Goal: Understand process/instructions

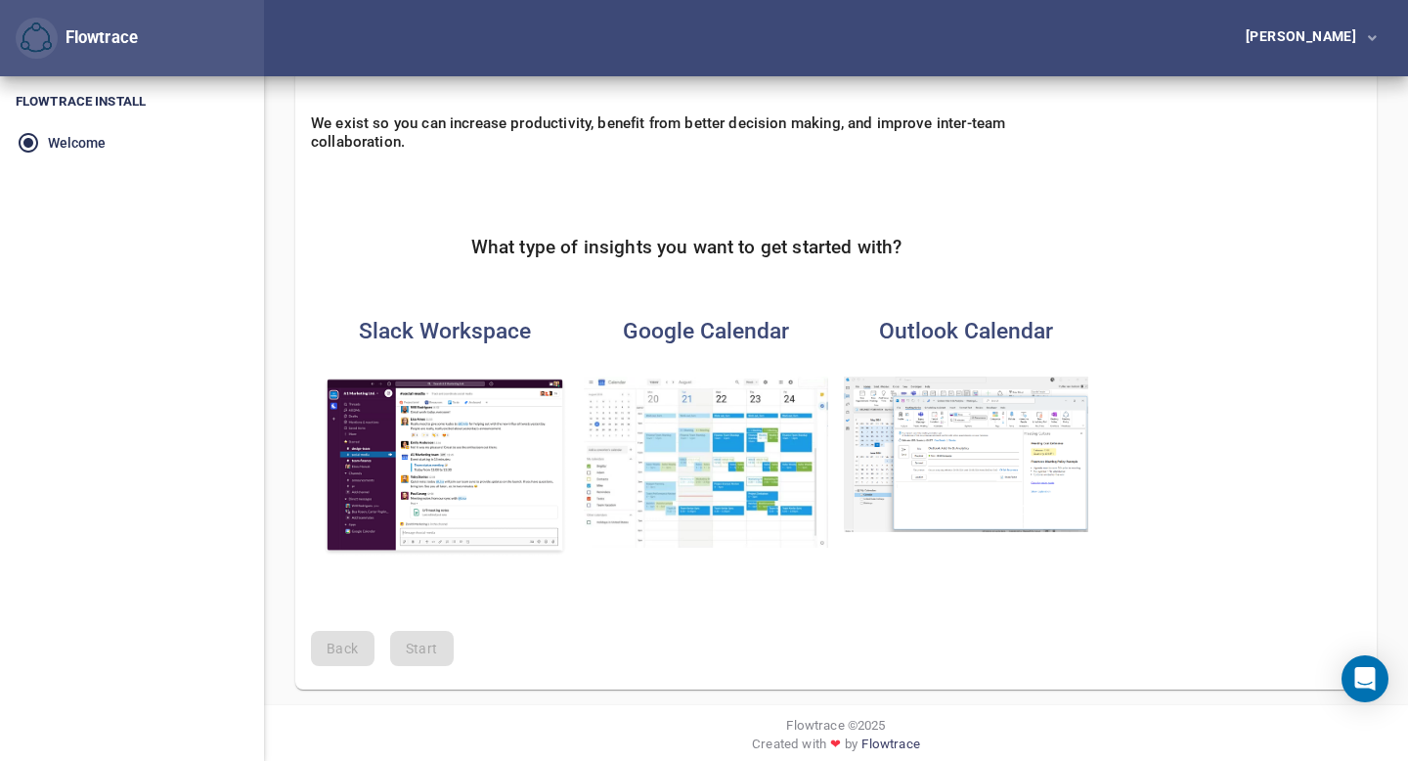
scroll to position [119, 0]
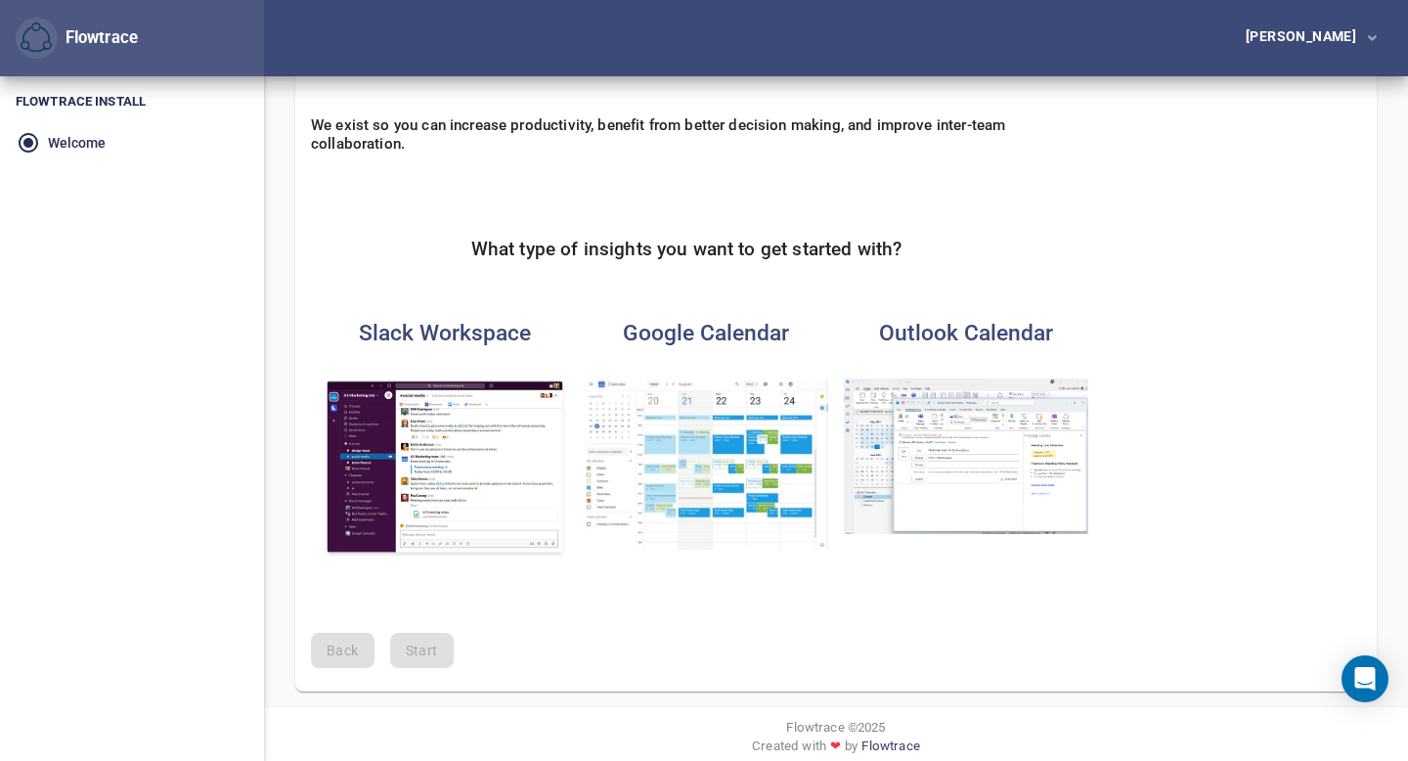
click at [777, 508] on img "button" at bounding box center [706, 463] width 244 height 171
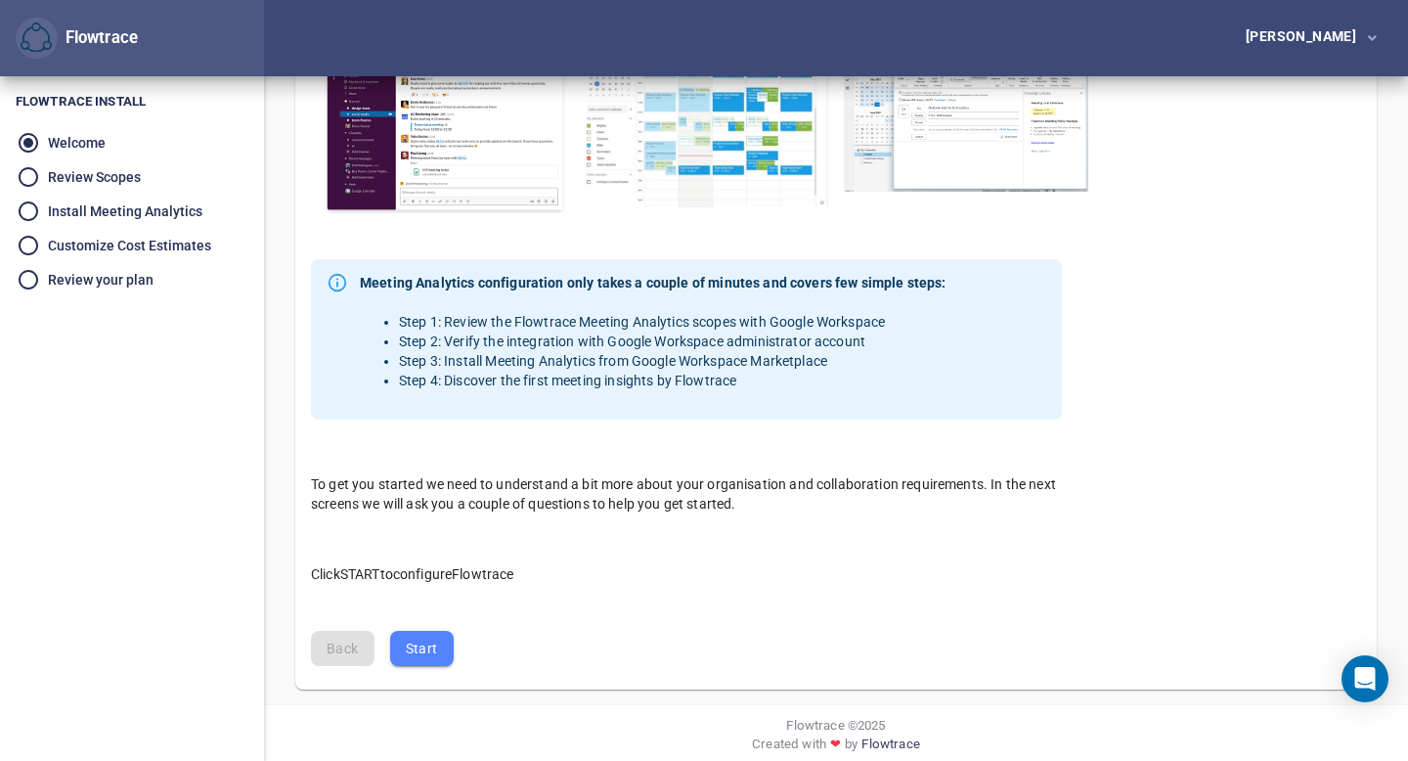
scroll to position [477, 0]
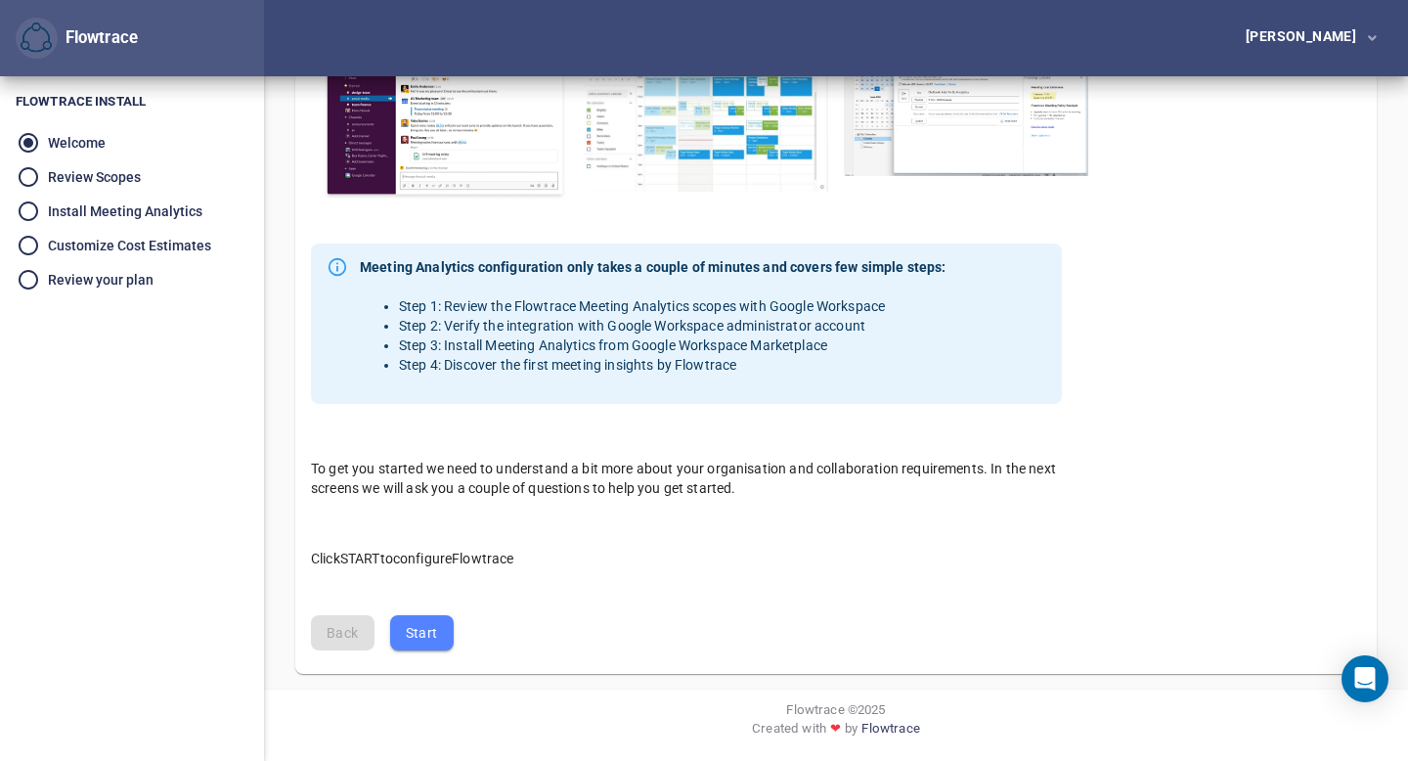
click at [412, 632] on span "Start" at bounding box center [422, 633] width 32 height 24
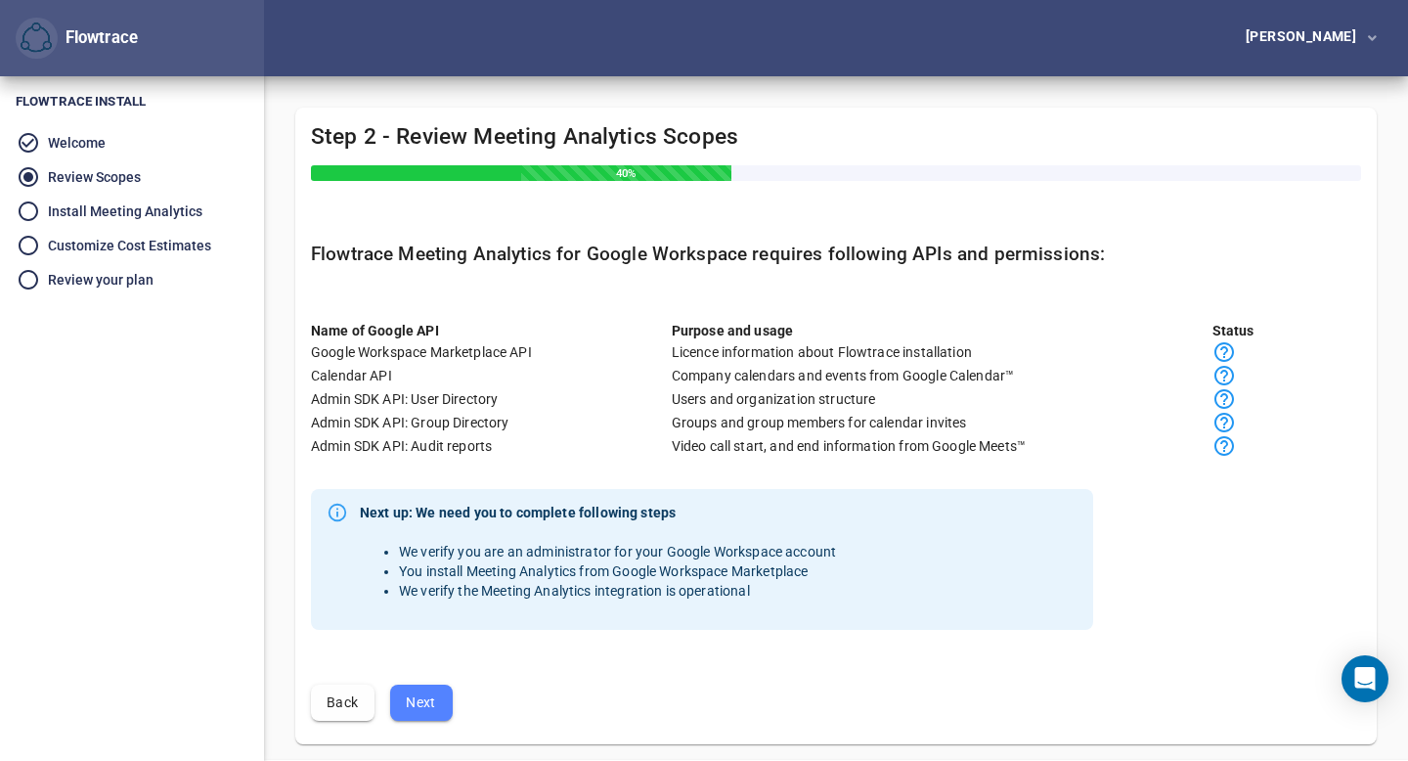
click at [435, 701] on span "Next" at bounding box center [421, 702] width 31 height 24
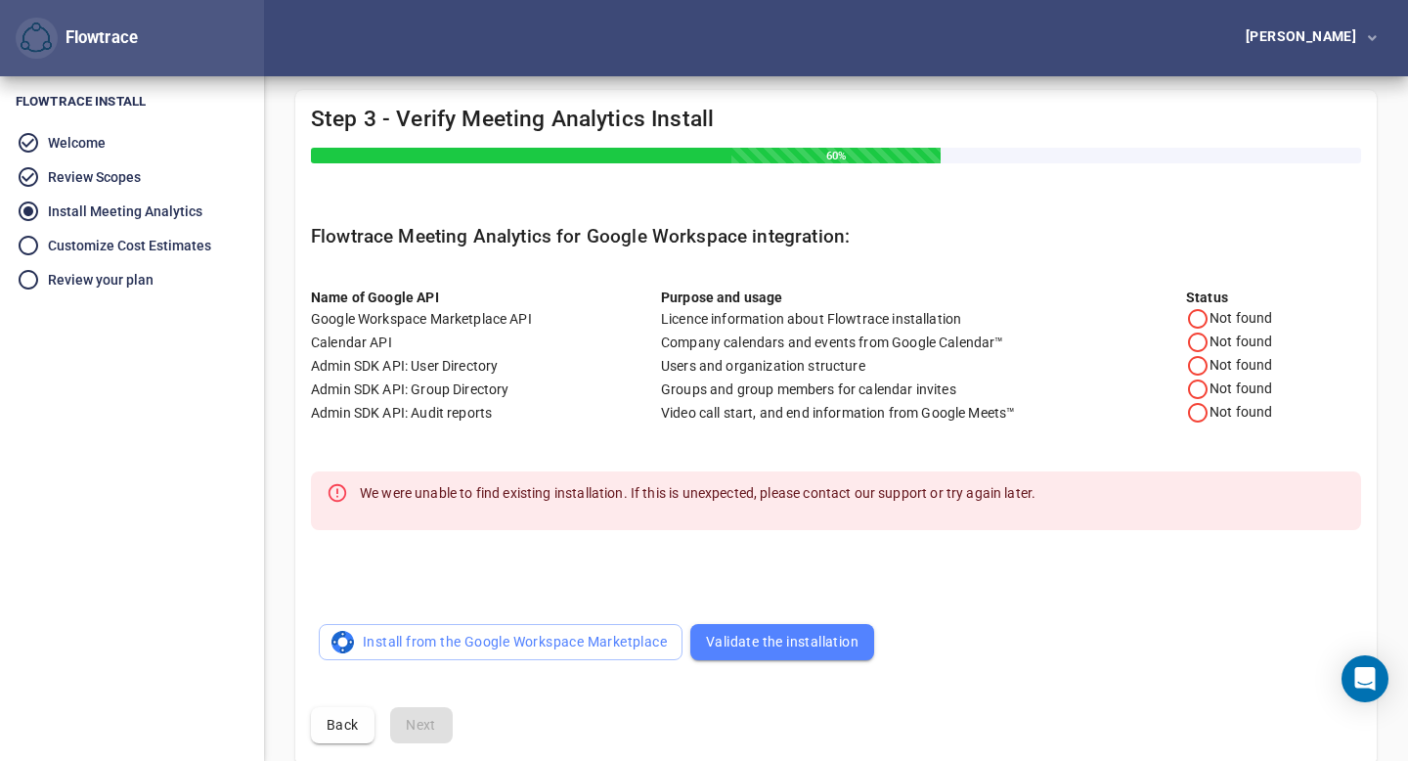
scroll to position [109, 0]
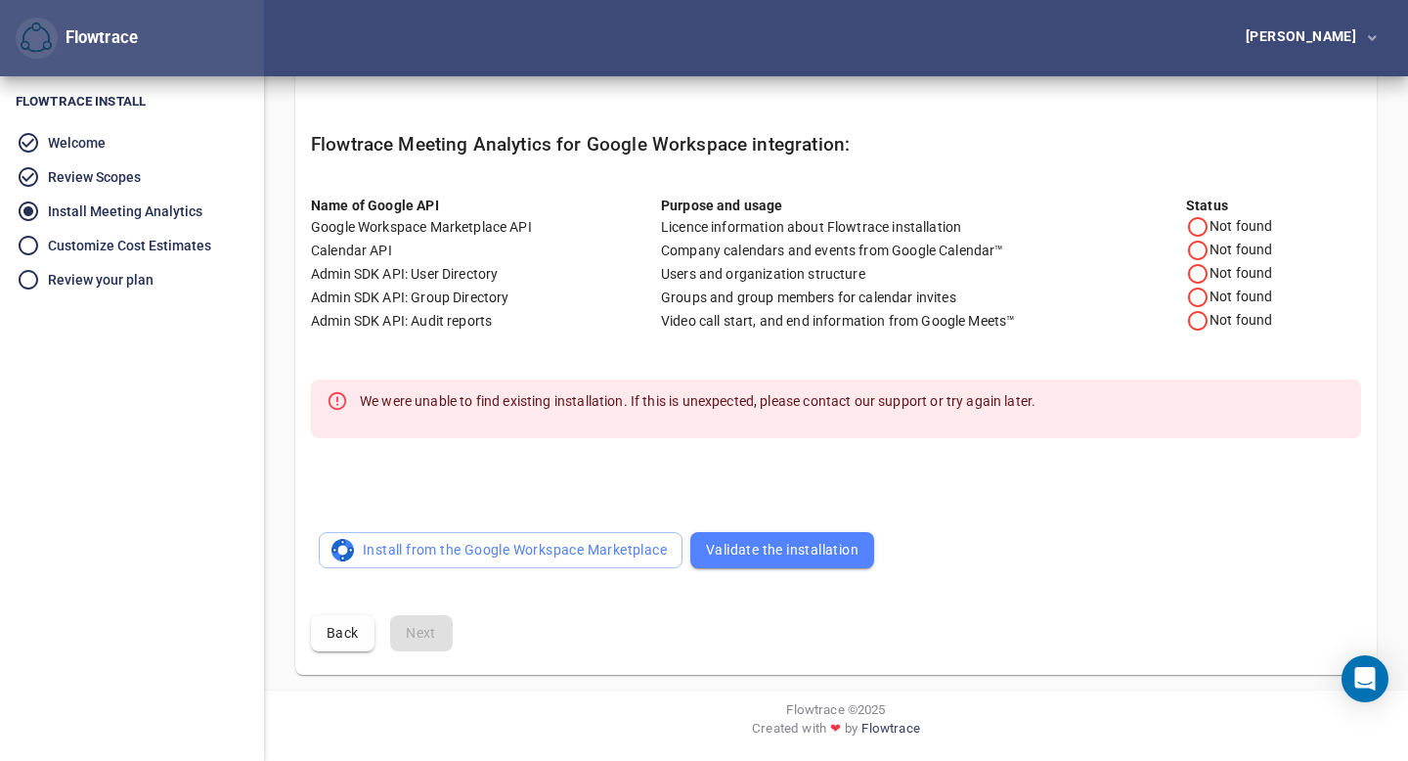
click at [781, 562] on button "Validate the installation" at bounding box center [782, 550] width 184 height 36
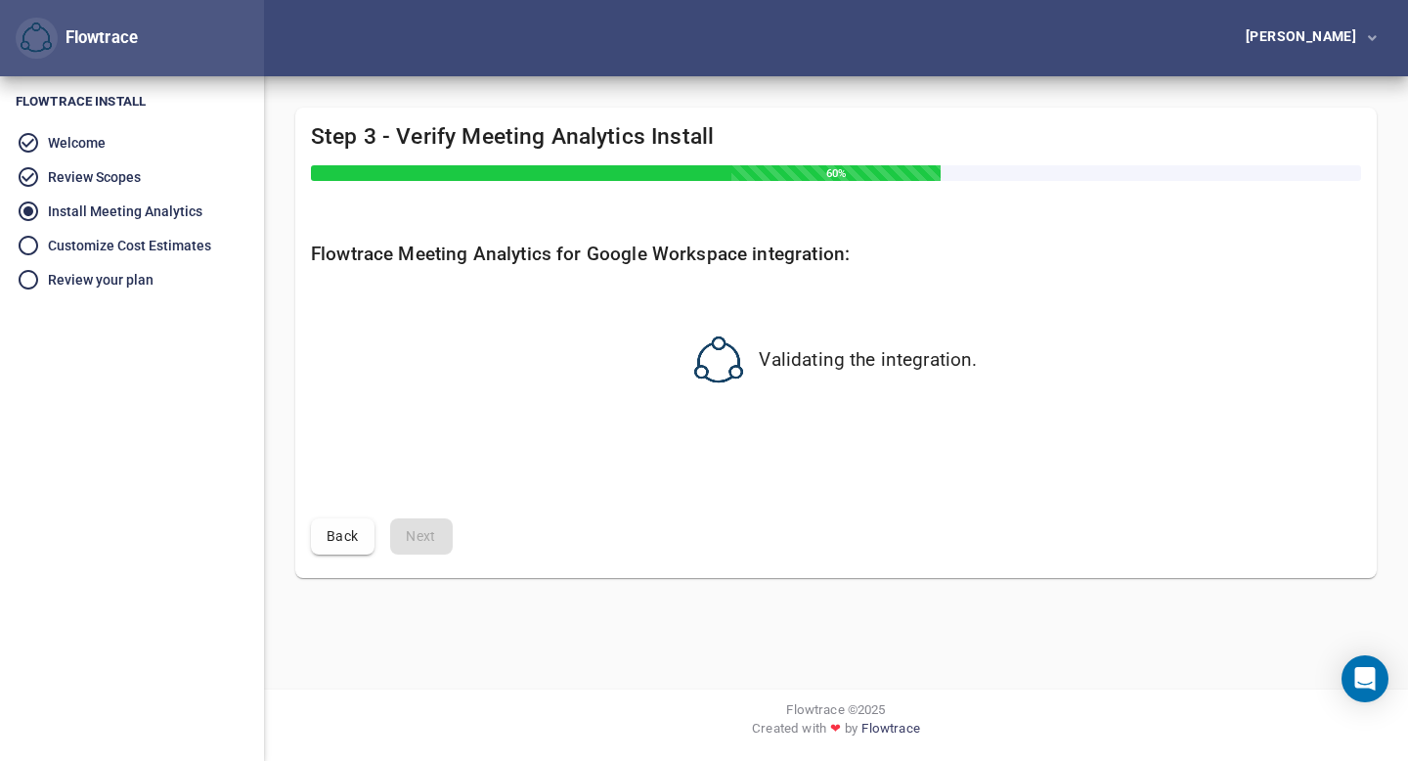
scroll to position [0, 0]
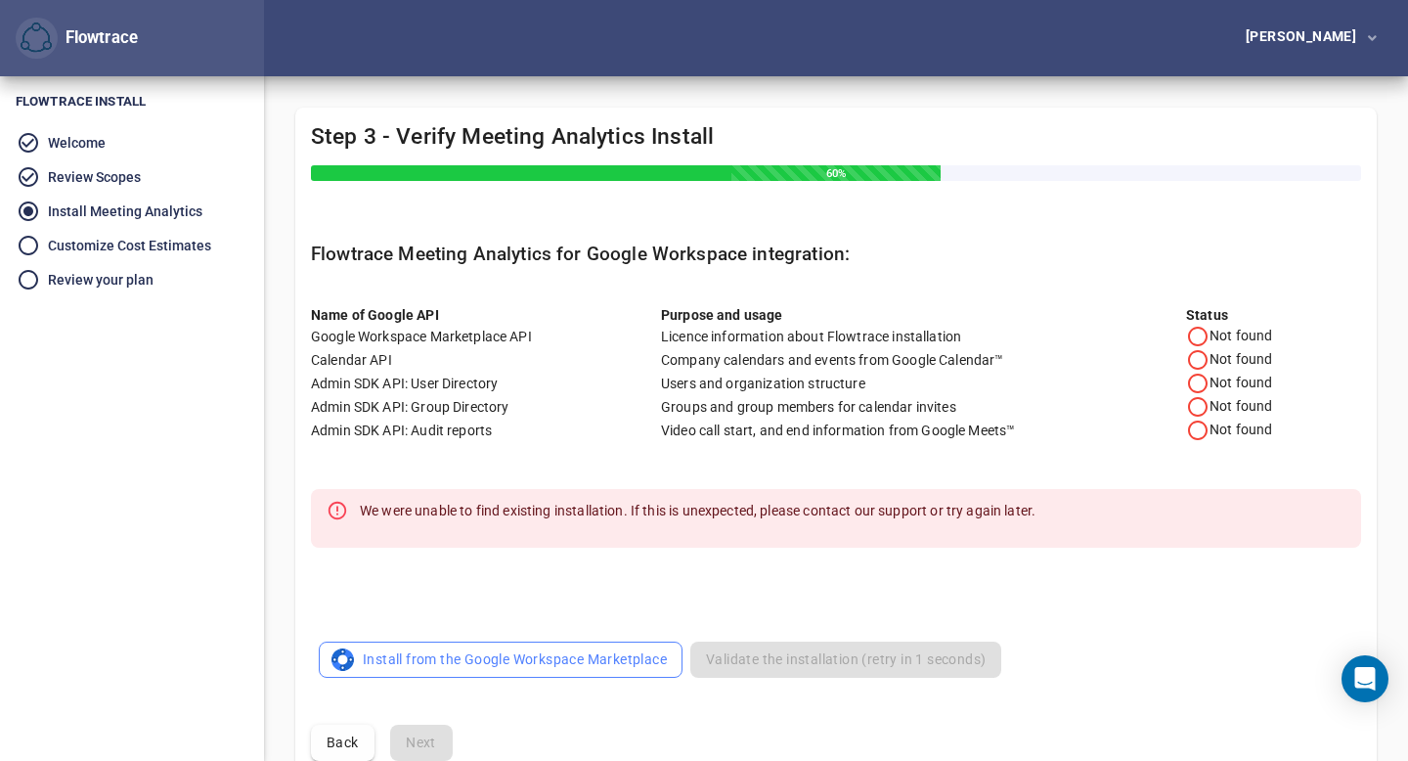
click at [420, 657] on span "Install from the Google Workspace Marketplace" at bounding box center [500, 659] width 332 height 24
